Goal: Find specific page/section: Find specific page/section

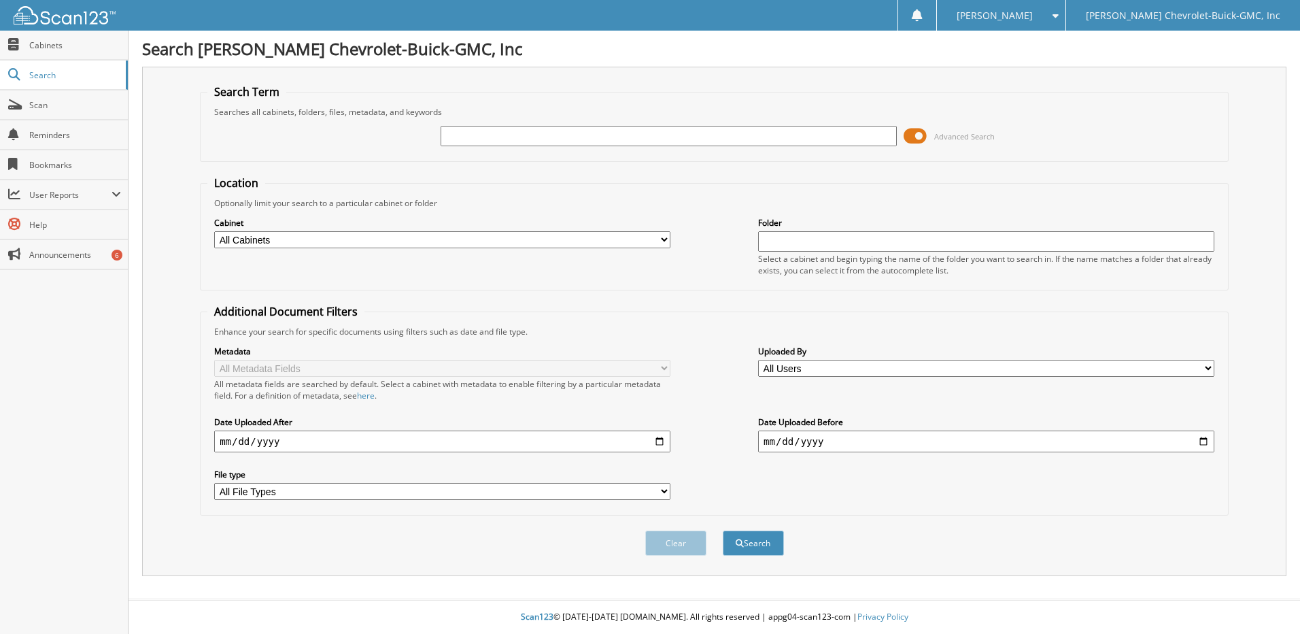
click at [614, 144] on input "text" at bounding box center [669, 136] width 456 height 20
type input "[PERSON_NAME]"
click at [915, 135] on span at bounding box center [915, 136] width 23 height 20
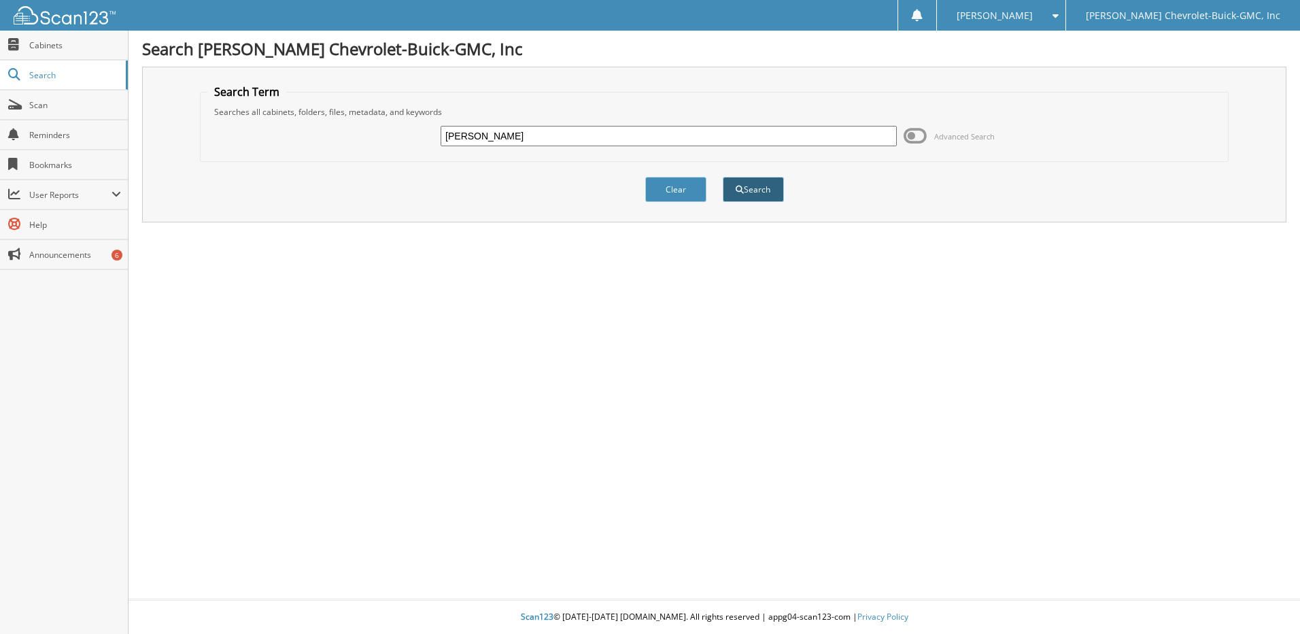
click at [764, 191] on button "Search" at bounding box center [753, 189] width 61 height 25
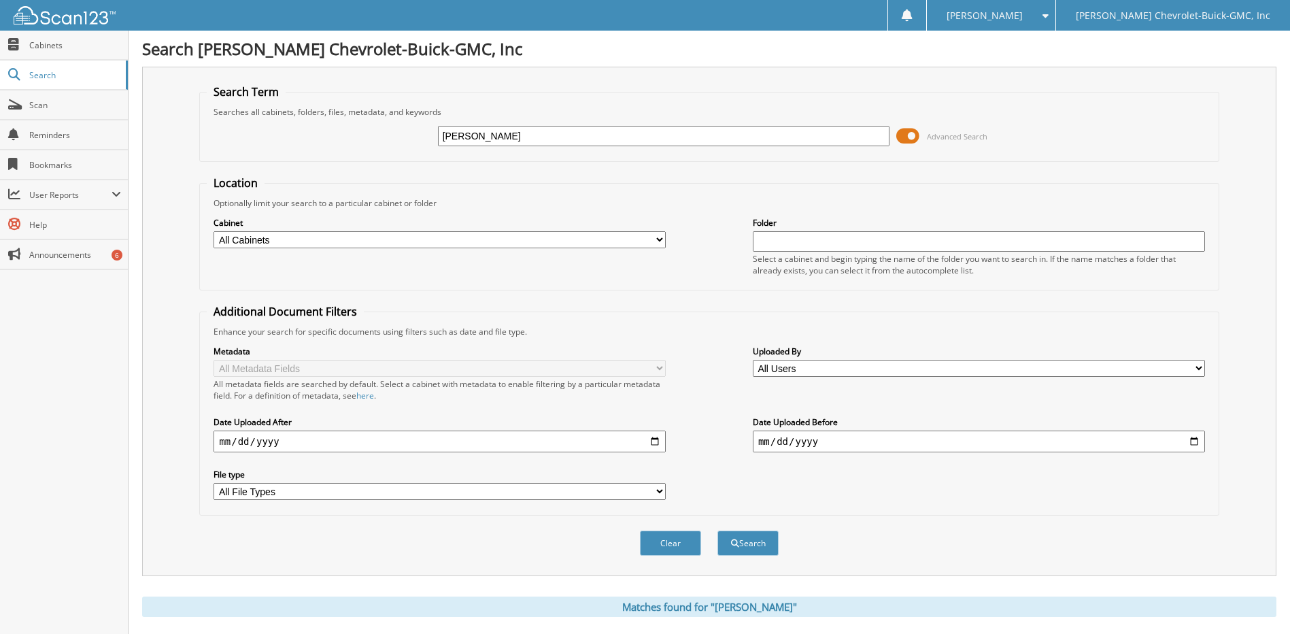
click at [911, 136] on span at bounding box center [907, 136] width 23 height 20
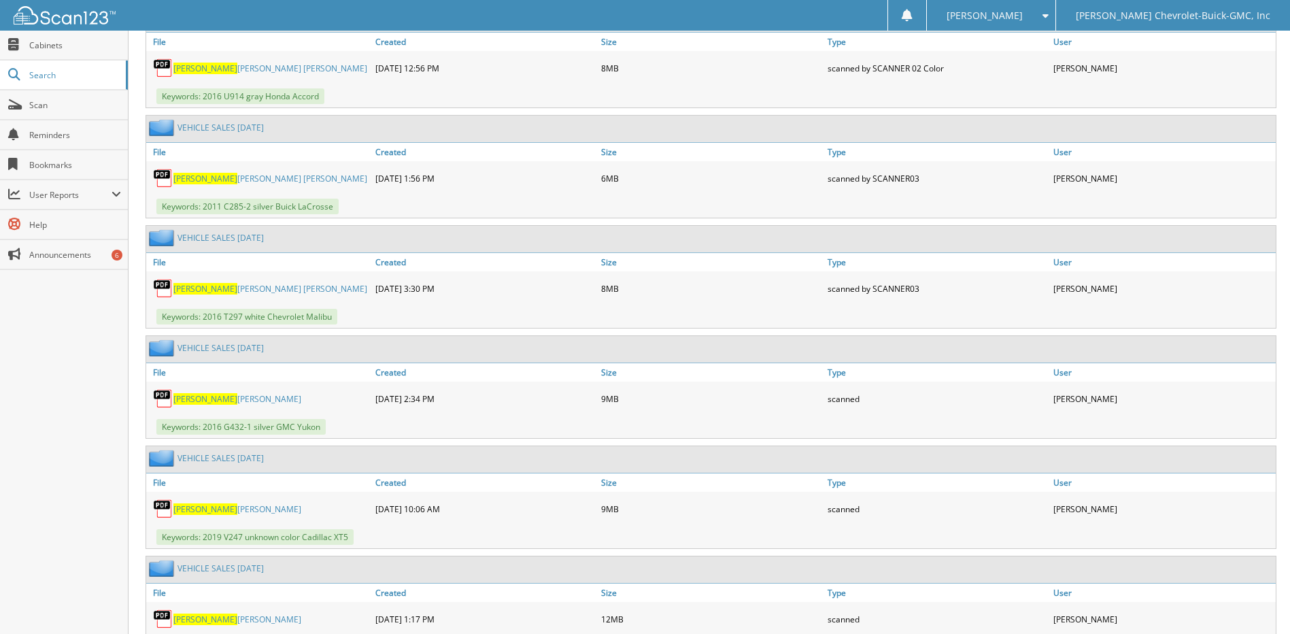
scroll to position [1360, 0]
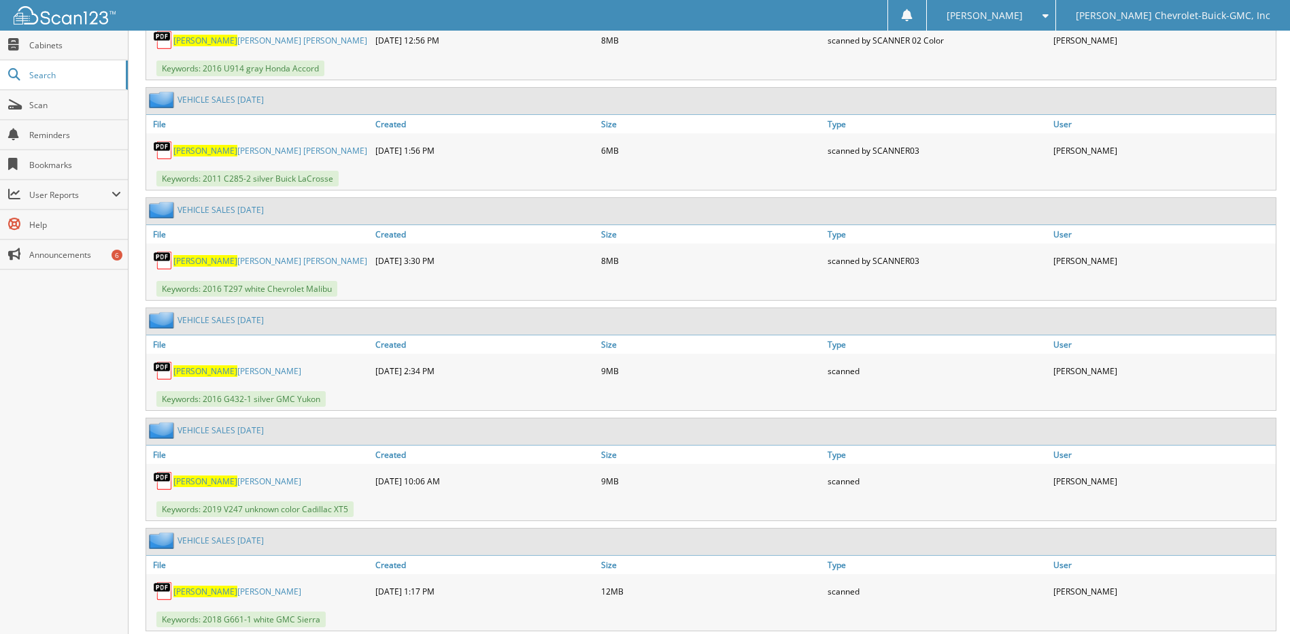
click at [224, 479] on link "LUMLEY KENNETH" at bounding box center [237, 481] width 128 height 12
